Goal: Information Seeking & Learning: Learn about a topic

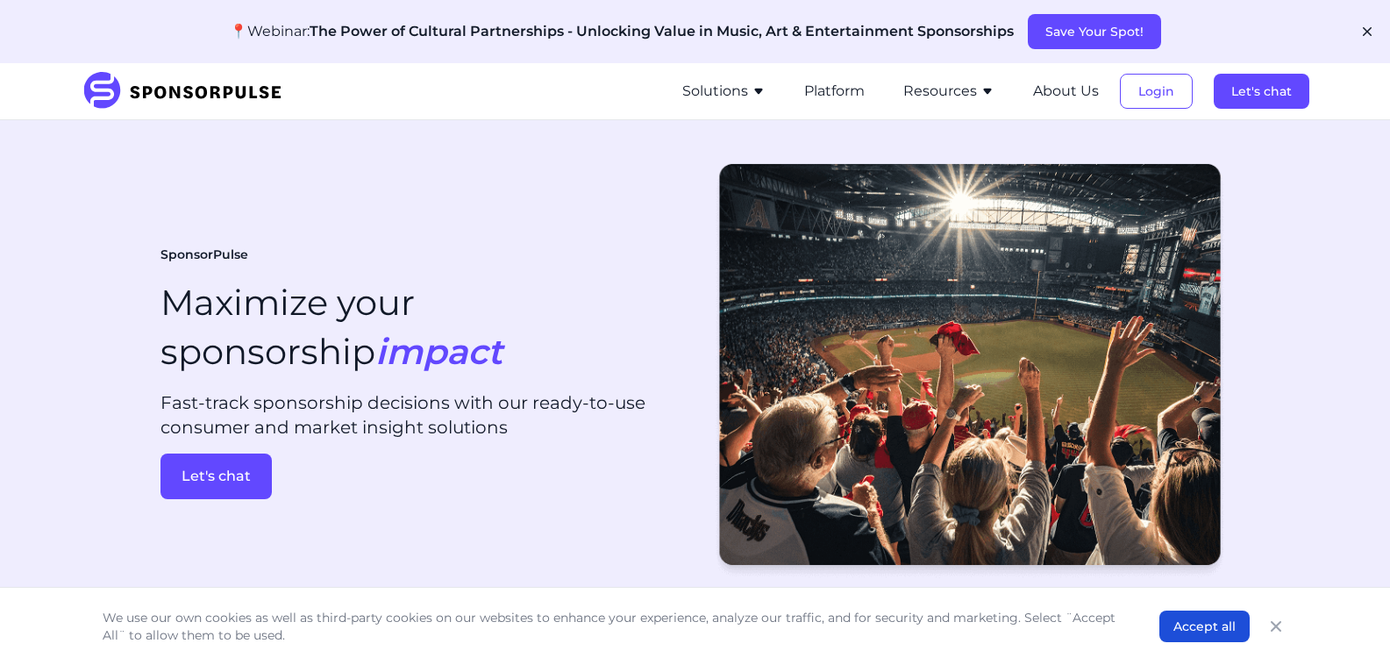
click at [746, 84] on button "Solutions" at bounding box center [723, 91] width 83 height 21
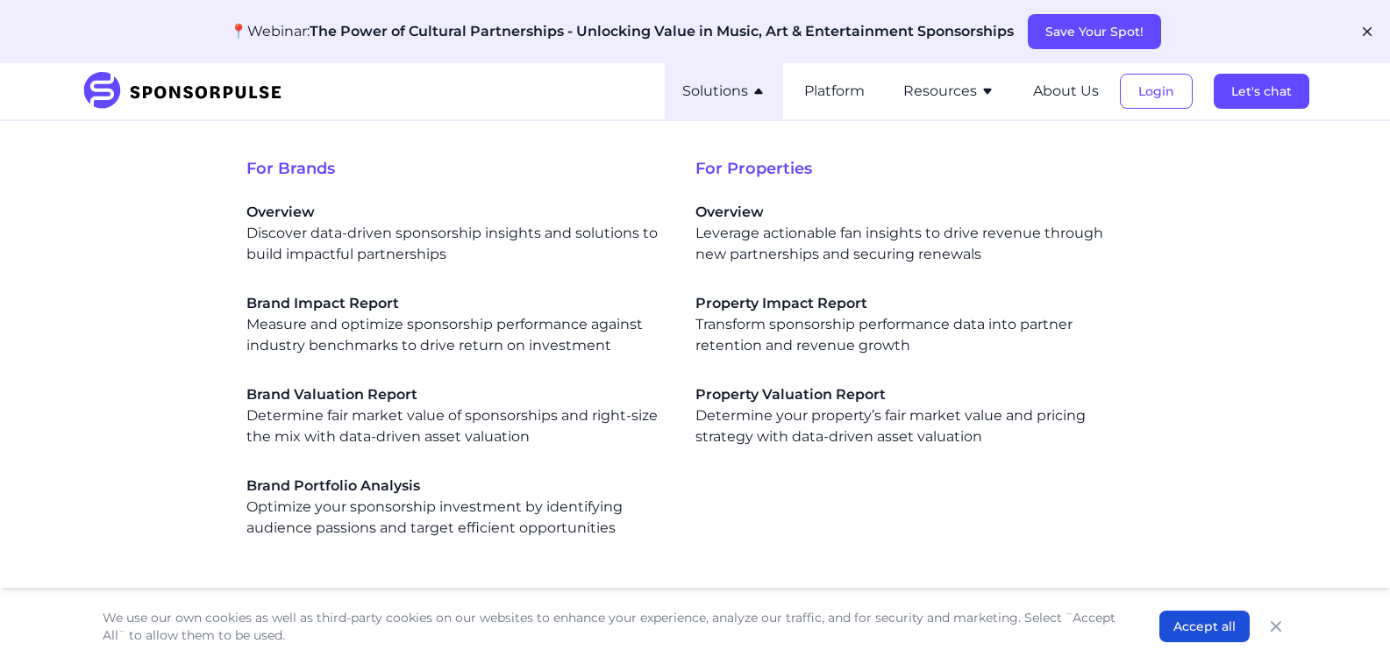
click at [502, 96] on div "SponsorPulse Solutions For Brands Overview Discover data-driven sponsorship ins…" at bounding box center [696, 91] width 1228 height 56
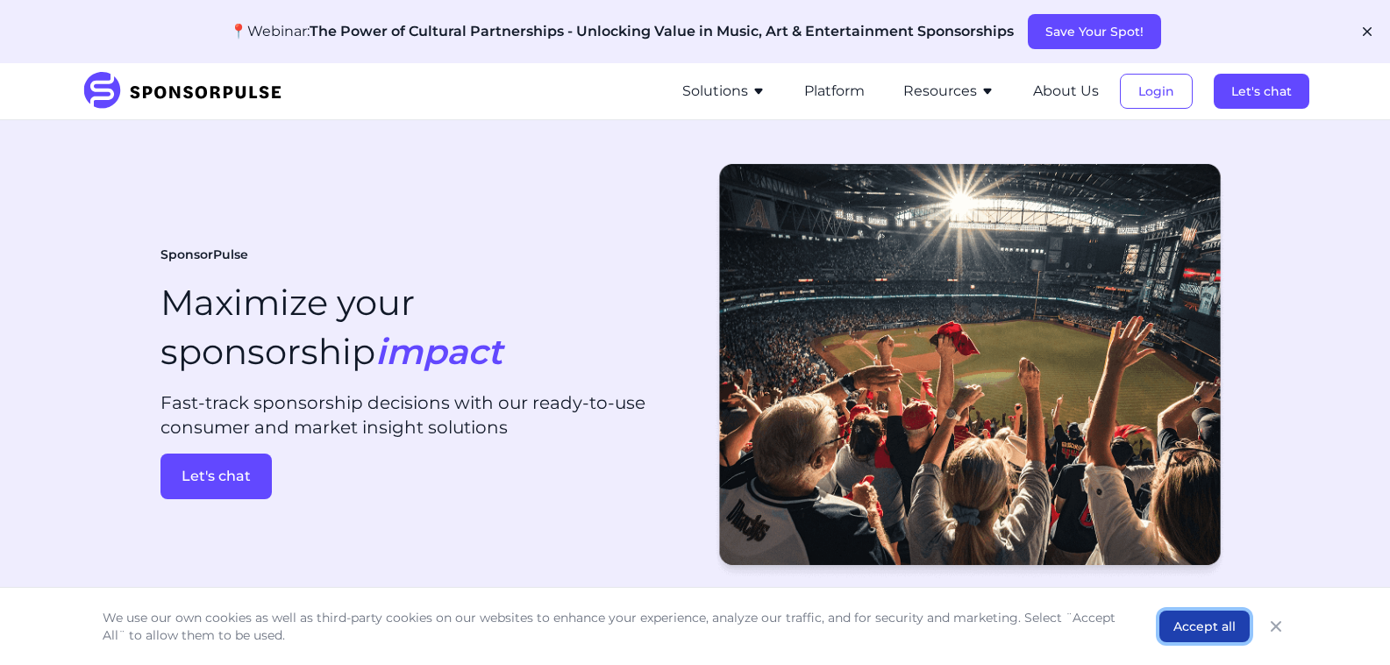
click at [1184, 632] on button "Accept all" at bounding box center [1204, 626] width 90 height 32
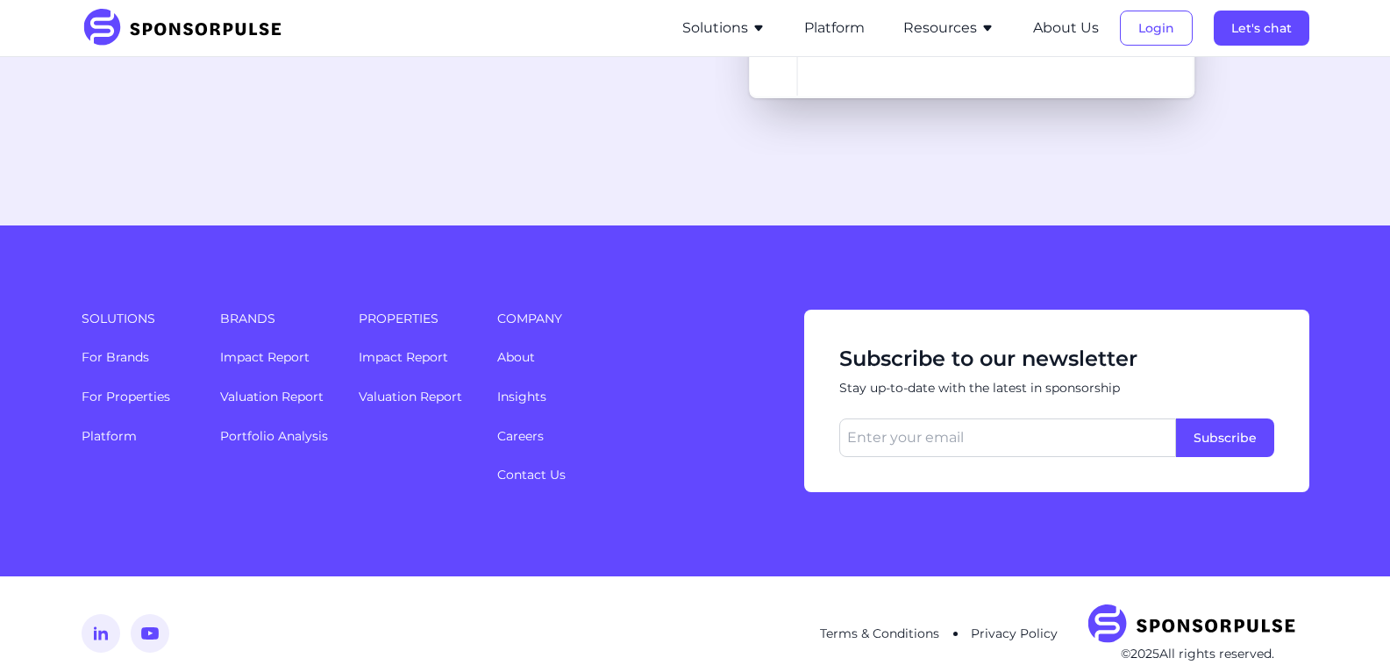
scroll to position [4669, 0]
click at [937, 33] on button "Resources" at bounding box center [948, 28] width 91 height 21
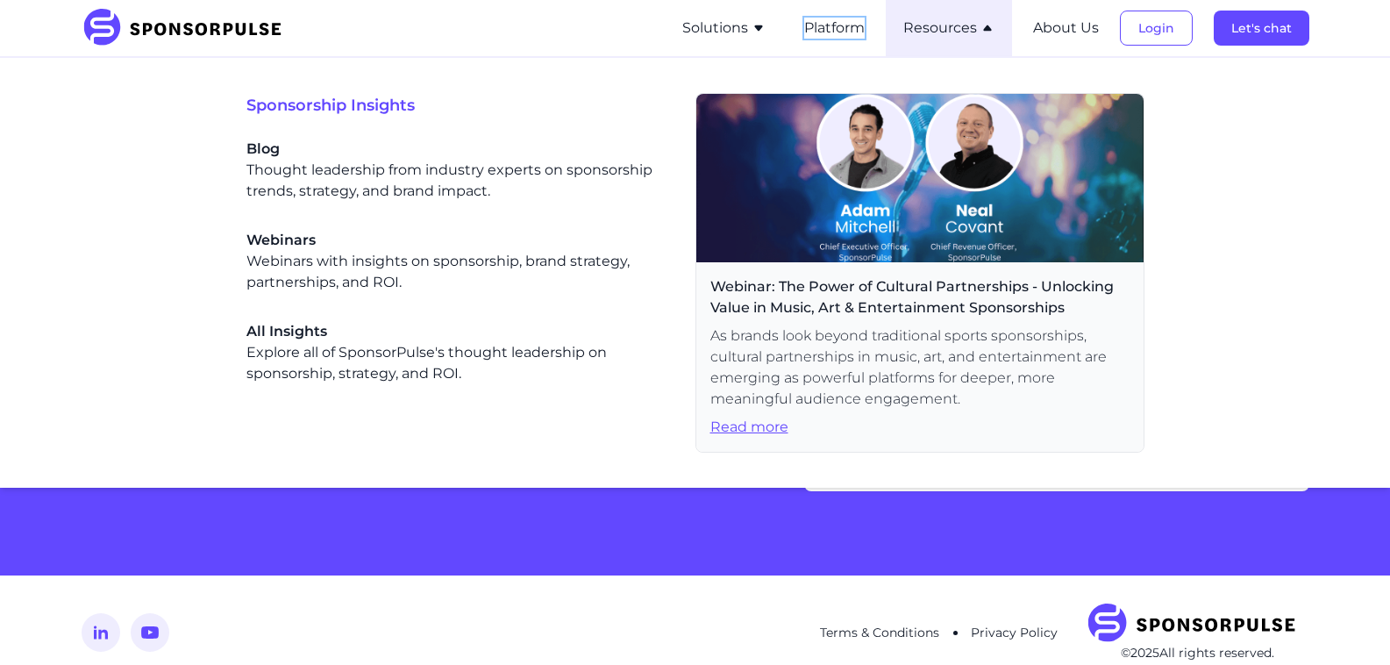
click at [838, 28] on button "Platform" at bounding box center [834, 28] width 61 height 21
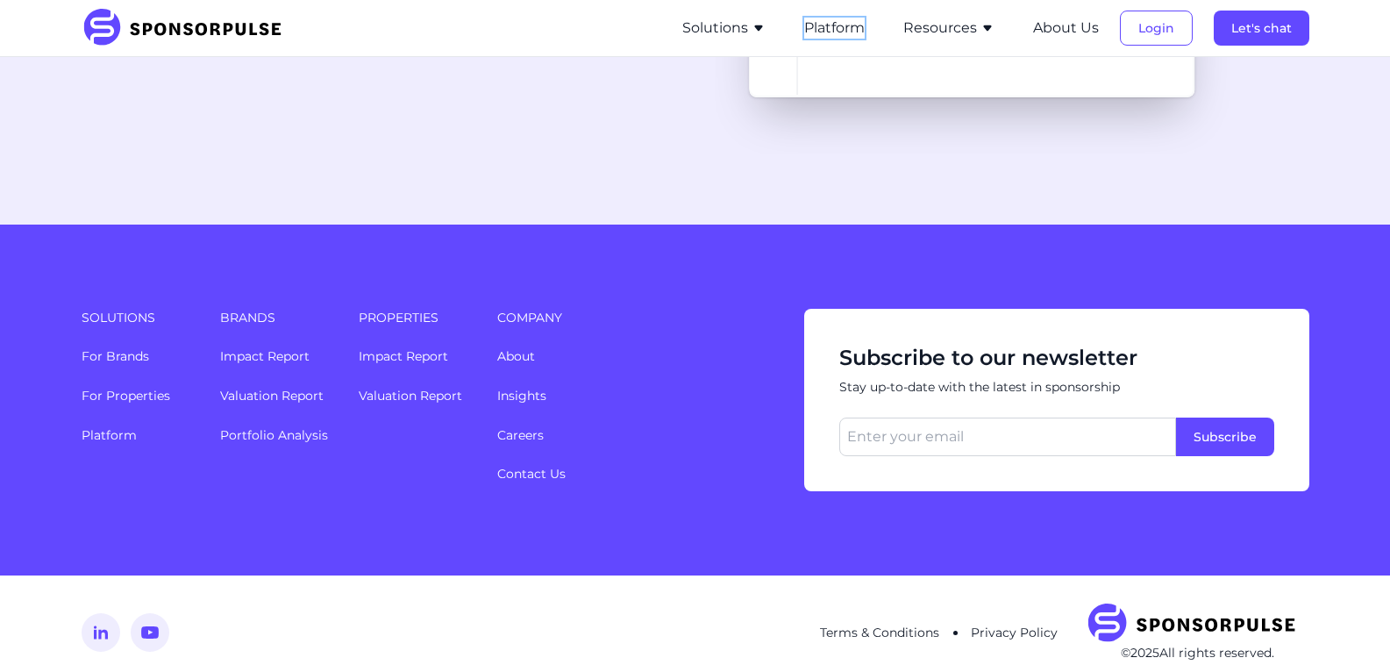
click at [831, 25] on button "Platform" at bounding box center [834, 28] width 61 height 21
click at [727, 24] on button "Solutions" at bounding box center [723, 28] width 83 height 21
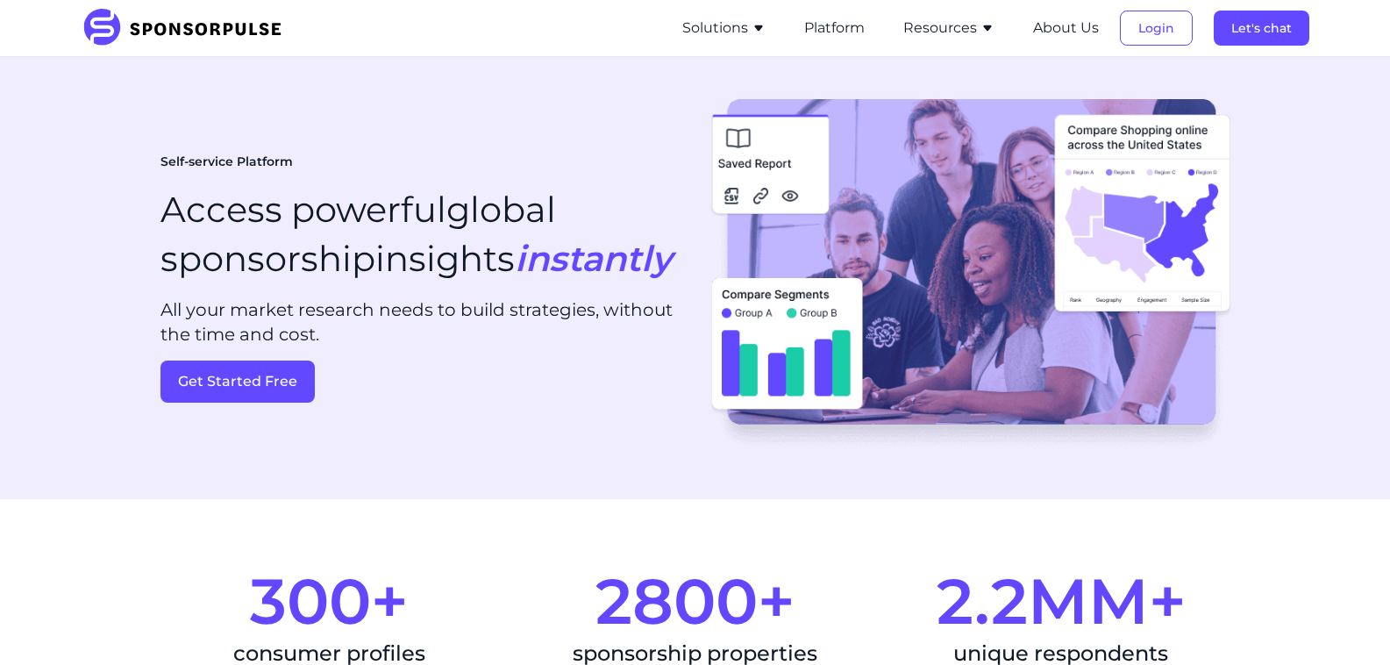
click at [279, 185] on h1 "Access powerful global sponsorship insights instantly" at bounding box center [420, 234] width 521 height 98
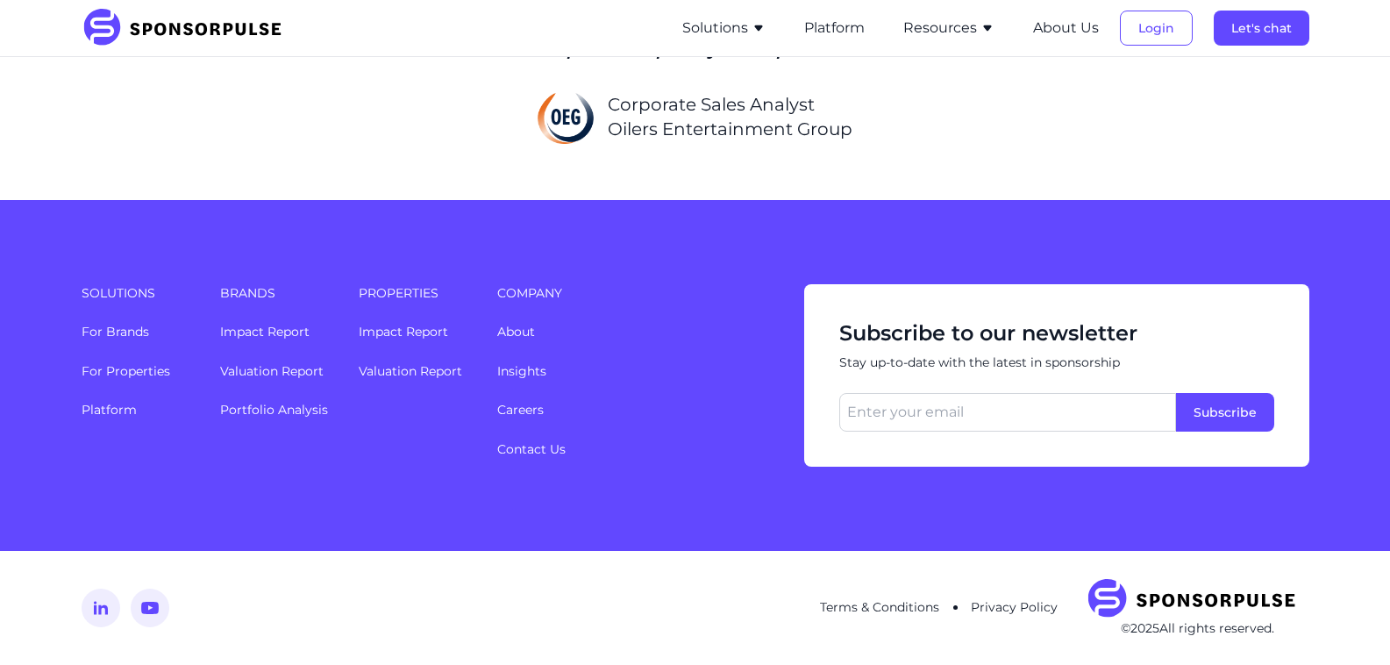
scroll to position [4359, 0]
click at [516, 379] on link "Insights" at bounding box center [521, 371] width 49 height 16
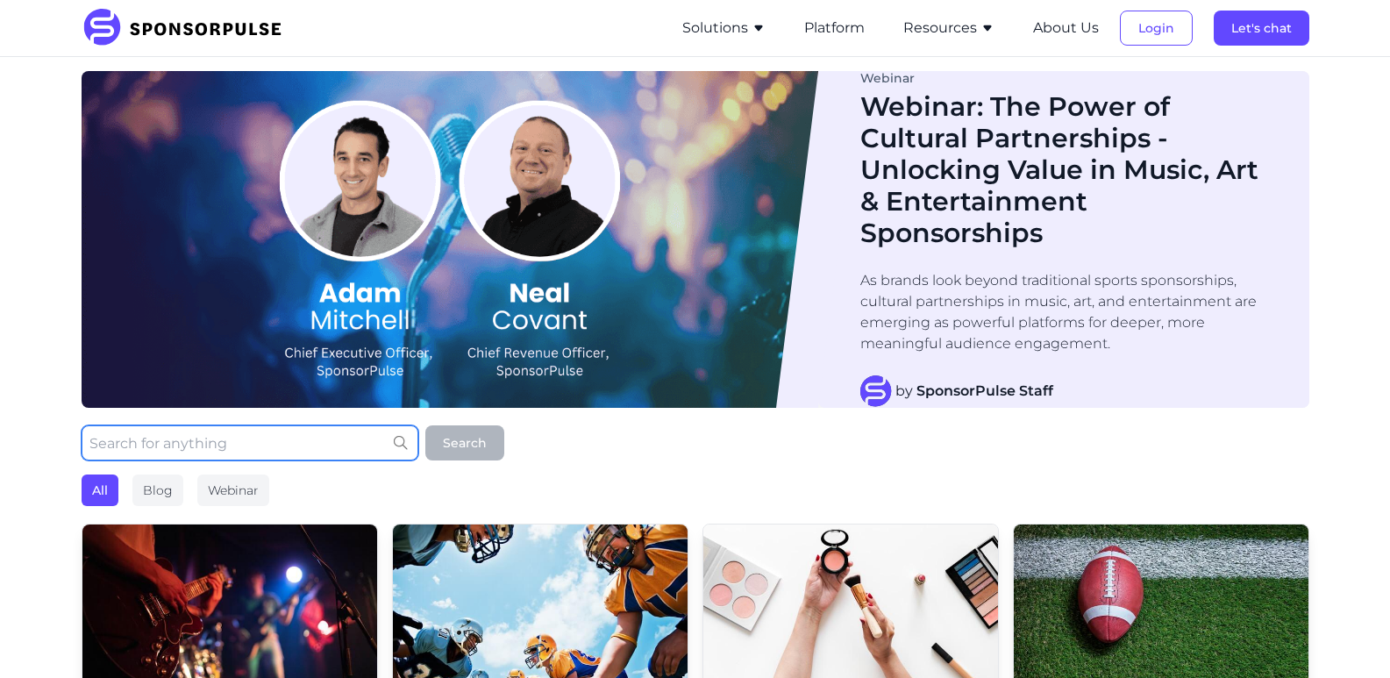
click at [294, 437] on input "text" at bounding box center [250, 442] width 337 height 35
type input "ireland"
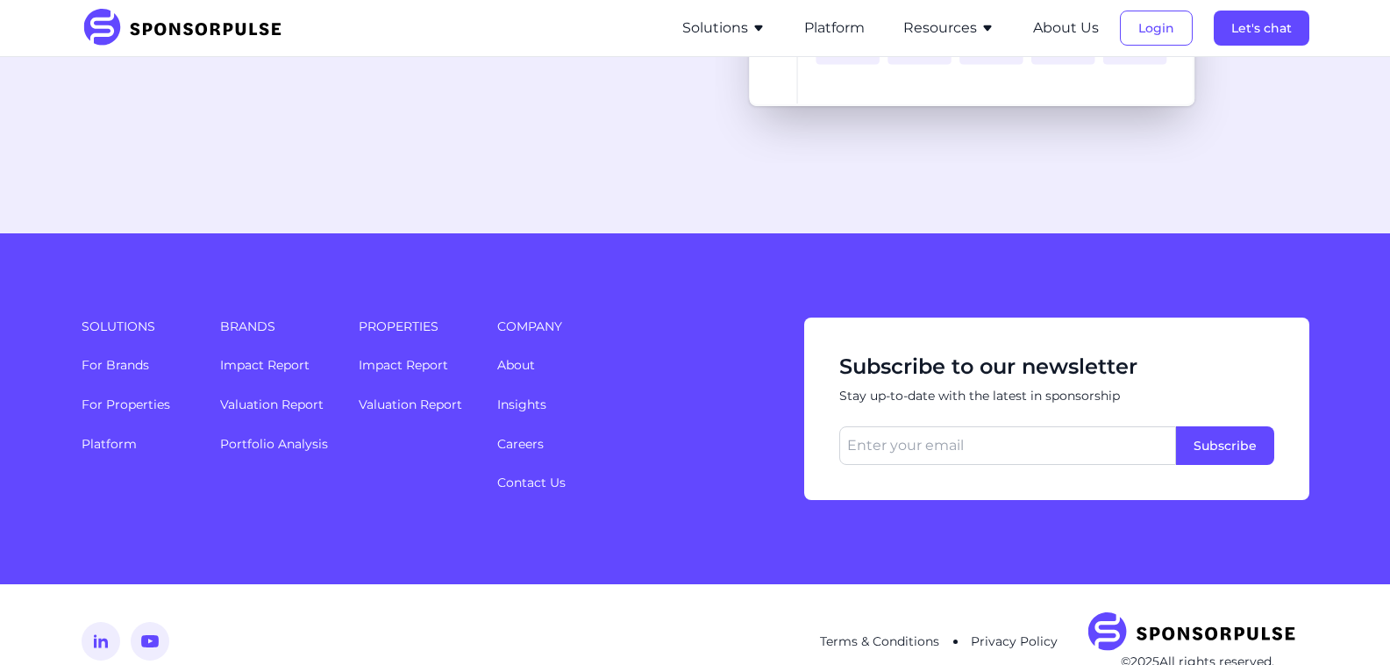
scroll to position [4669, 0]
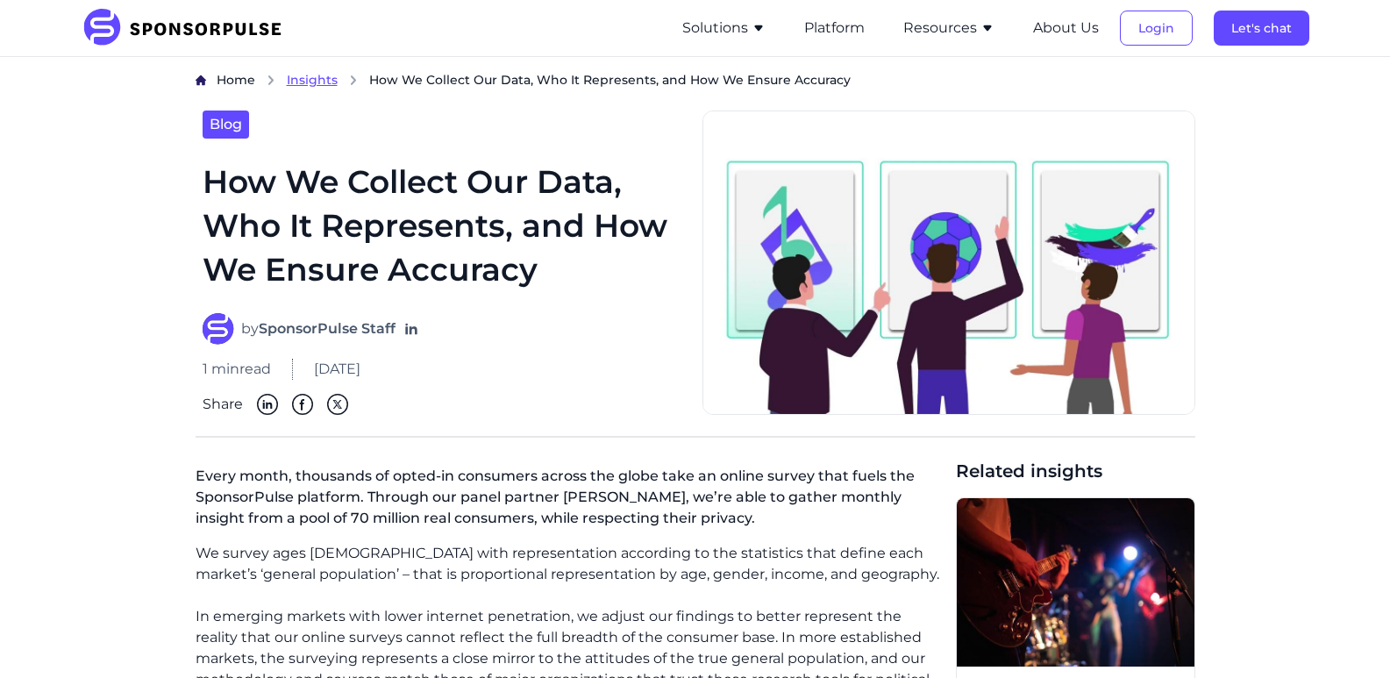
click at [314, 80] on span "Insights" at bounding box center [312, 80] width 51 height 16
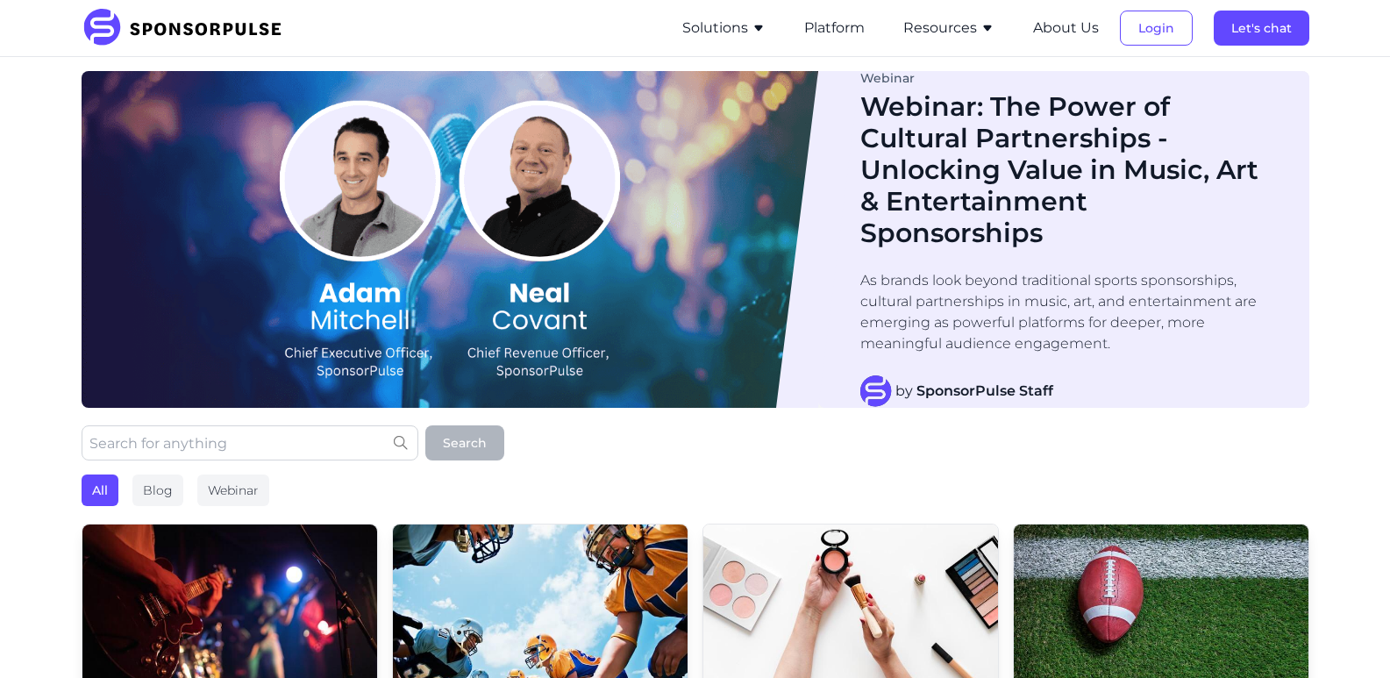
click at [733, 29] on button "Solutions" at bounding box center [723, 28] width 83 height 21
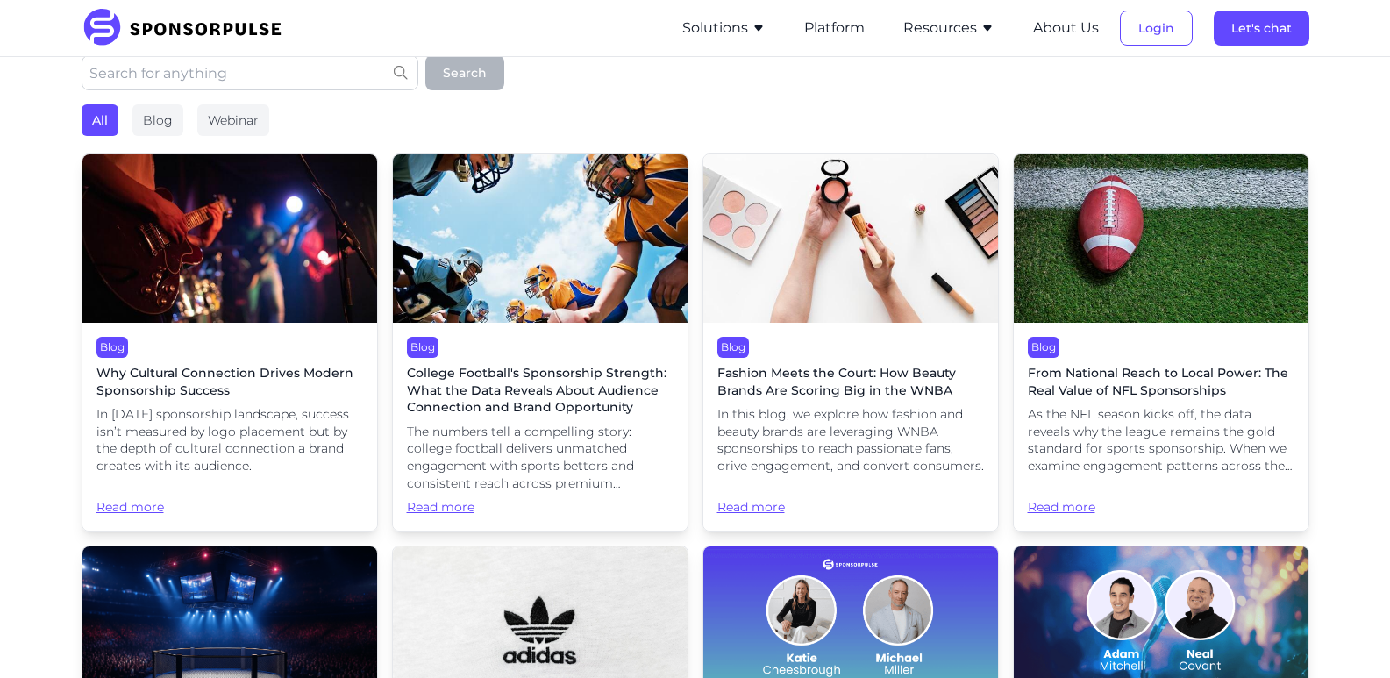
scroll to position [371, 0]
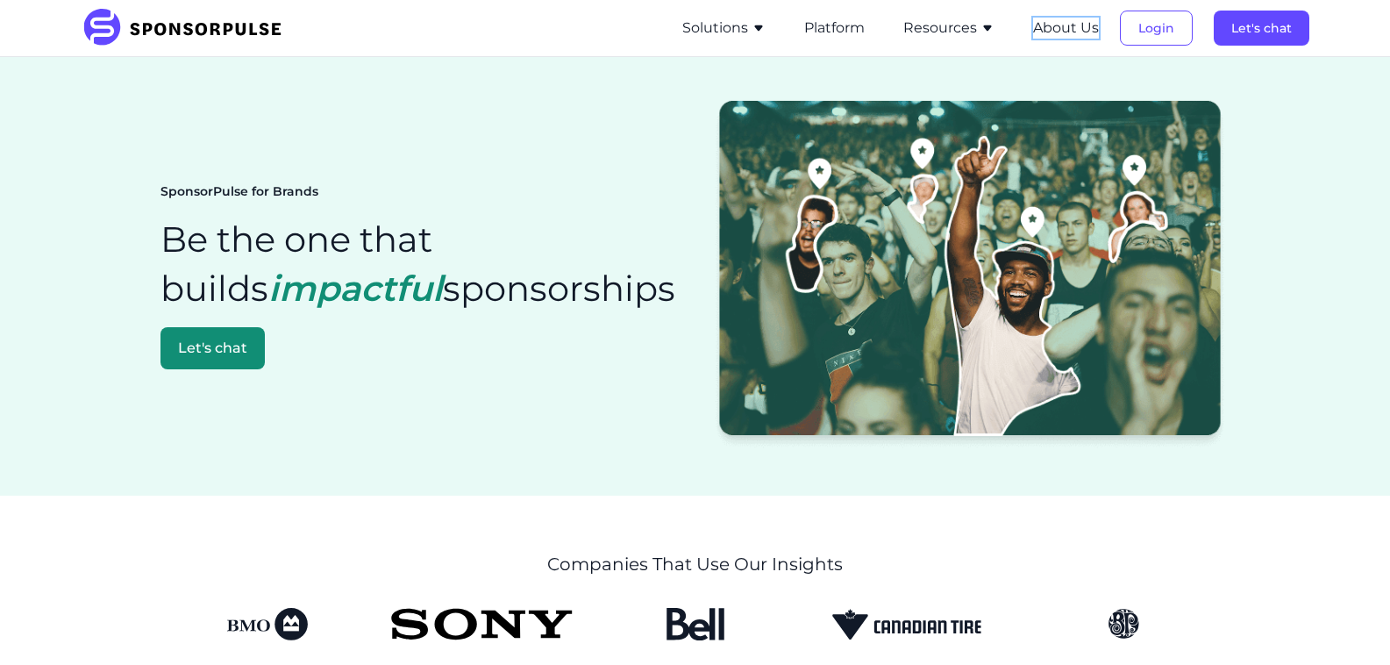
click at [1072, 25] on button "About Us" at bounding box center [1066, 28] width 66 height 21
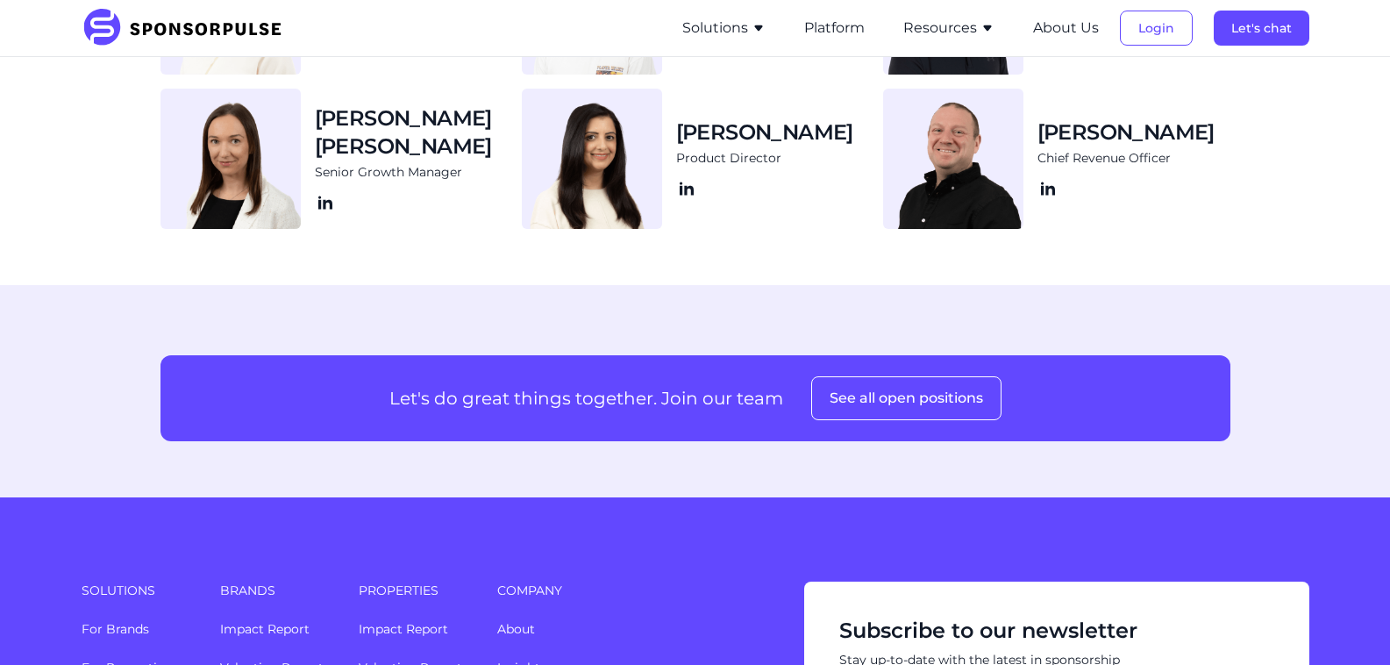
scroll to position [2118, 0]
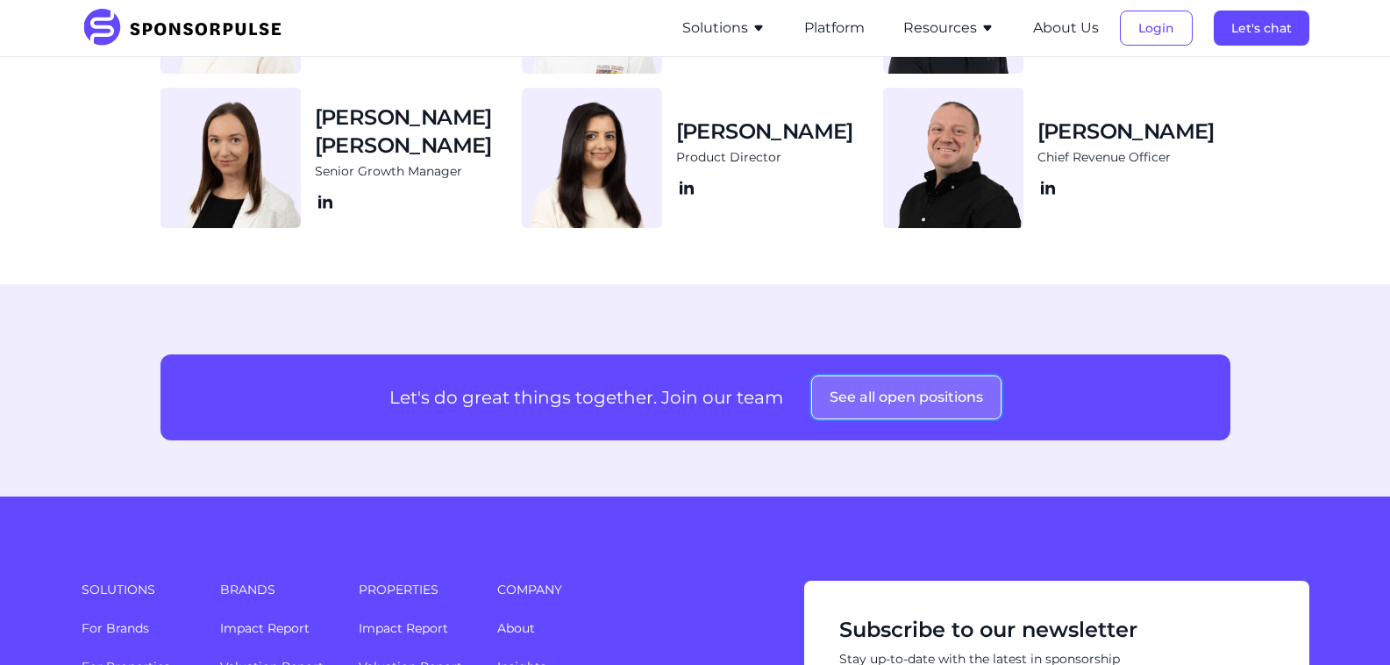
click at [890, 411] on button "See all open positions" at bounding box center [906, 397] width 190 height 44
